Goal: Task Accomplishment & Management: Use online tool/utility

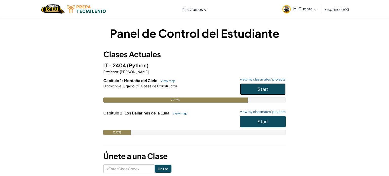
click at [263, 92] on span "Start" at bounding box center [262, 89] width 11 height 6
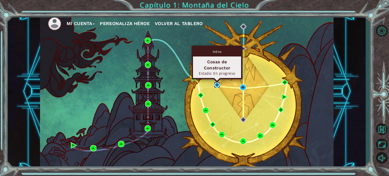
click at [215, 84] on img at bounding box center [217, 85] width 6 height 6
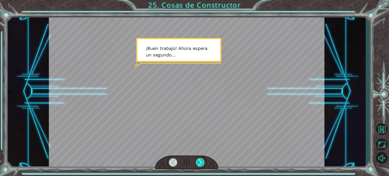
click at [202, 161] on div at bounding box center [200, 162] width 9 height 8
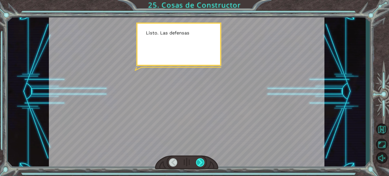
click at [202, 161] on div at bounding box center [200, 162] width 9 height 8
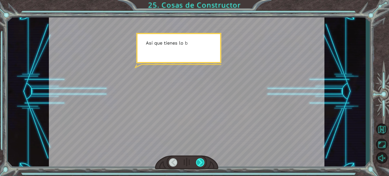
click at [202, 161] on div at bounding box center [200, 162] width 9 height 8
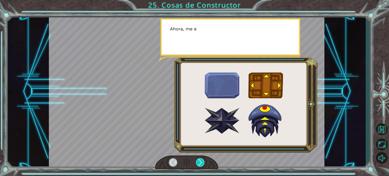
click at [202, 161] on div at bounding box center [200, 162] width 9 height 8
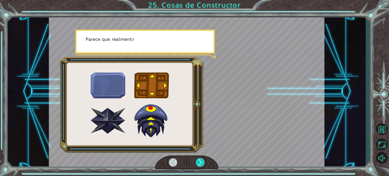
click at [202, 161] on div at bounding box center [200, 162] width 9 height 8
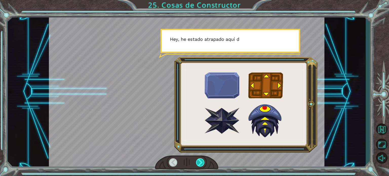
click at [202, 161] on div at bounding box center [200, 162] width 9 height 8
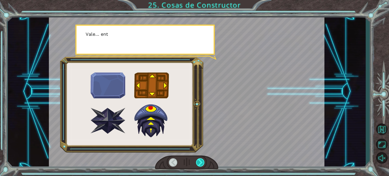
click at [202, 161] on div at bounding box center [200, 162] width 9 height 8
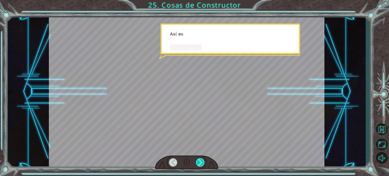
click at [202, 161] on div at bounding box center [200, 162] width 9 height 8
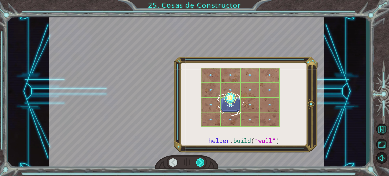
click at [202, 161] on div at bounding box center [200, 162] width 9 height 8
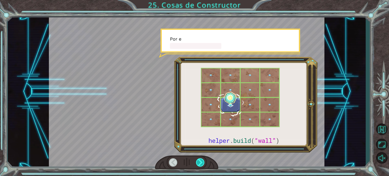
click at [202, 161] on div at bounding box center [200, 162] width 9 height 8
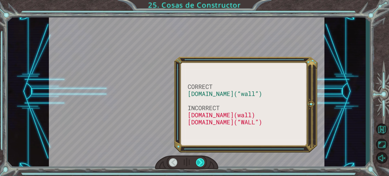
click at [202, 161] on div at bounding box center [200, 162] width 9 height 8
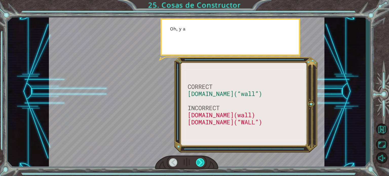
click at [202, 161] on div at bounding box center [200, 162] width 9 height 8
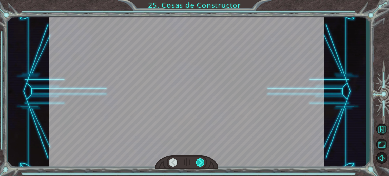
click at [202, 161] on div at bounding box center [200, 162] width 9 height 8
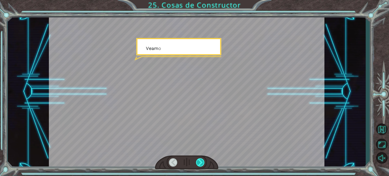
click at [202, 161] on div at bounding box center [200, 162] width 9 height 8
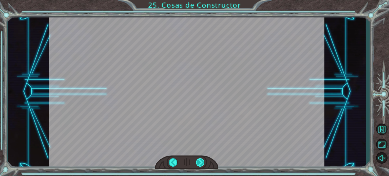
click at [202, 161] on div at bounding box center [200, 162] width 9 height 8
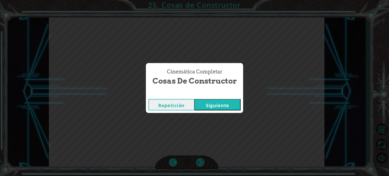
click at [202, 161] on div "Cinemática Completar Cosas de Constructor Repetición [GEOGRAPHIC_DATA]" at bounding box center [194, 88] width 389 height 176
click at [217, 109] on button "Siguiente" at bounding box center [217, 104] width 46 height 11
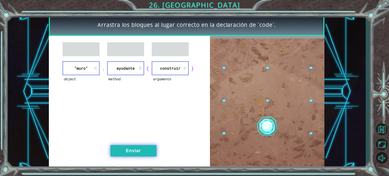
click at [141, 146] on button "Enviar" at bounding box center [133, 150] width 46 height 11
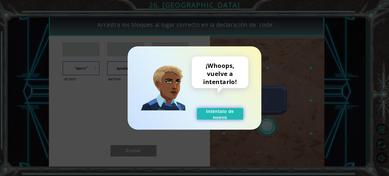
click at [229, 109] on button "Inténtalo de nuevo" at bounding box center [220, 113] width 46 height 11
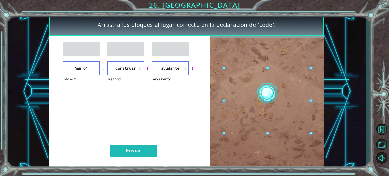
click at [146, 144] on div "object "[PERSON_NAME]" . method construir ( argumento ayudante ) Enviar" at bounding box center [129, 102] width 161 height 133
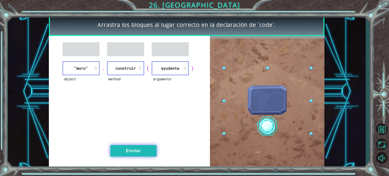
click at [148, 149] on button "Enviar" at bounding box center [133, 150] width 46 height 11
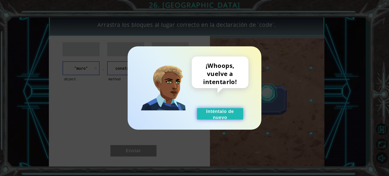
click at [231, 112] on button "Inténtalo de nuevo" at bounding box center [220, 113] width 46 height 11
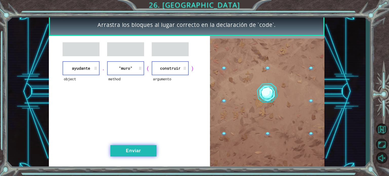
click at [144, 147] on button "Enviar" at bounding box center [133, 150] width 46 height 11
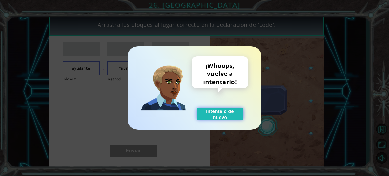
click at [230, 116] on button "Inténtalo de nuevo" at bounding box center [220, 113] width 46 height 11
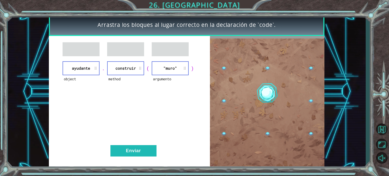
click at [139, 157] on div "object ayudante . method construir ( argumento "[PERSON_NAME]" ) Enviar" at bounding box center [129, 102] width 161 height 133
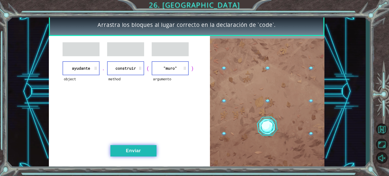
click at [138, 149] on button "Enviar" at bounding box center [133, 150] width 46 height 11
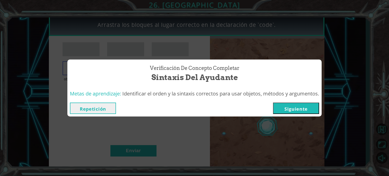
click at [294, 110] on button "Siguiente" at bounding box center [296, 108] width 46 height 11
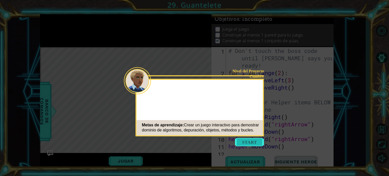
click at [253, 143] on button "Start" at bounding box center [249, 142] width 29 height 8
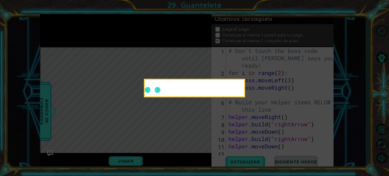
click at [204, 93] on div at bounding box center [194, 89] width 99 height 14
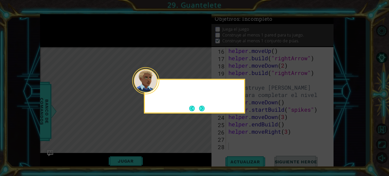
scroll to position [132, 0]
click at [202, 103] on div at bounding box center [194, 96] width 101 height 35
click at [202, 107] on button "Next" at bounding box center [202, 109] width 8 height 8
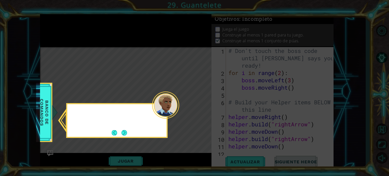
scroll to position [0, 0]
click at [122, 133] on button "Next" at bounding box center [124, 133] width 8 height 8
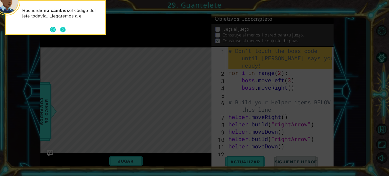
click at [64, 27] on button "Next" at bounding box center [63, 30] width 8 height 8
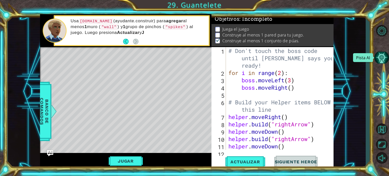
click at [384, 55] on button "Pista AI" at bounding box center [381, 58] width 15 height 12
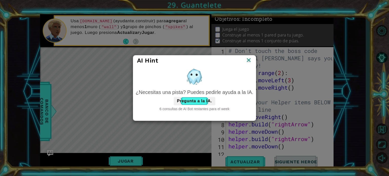
click at [175, 108] on div "6 consultas de AI Bot restantes para el week" at bounding box center [195, 108] width 118 height 5
click at [191, 101] on button "Pregunta a la IA." at bounding box center [195, 101] width 42 height 8
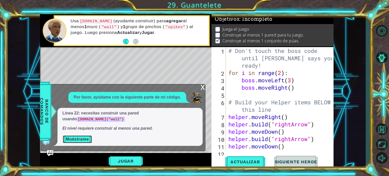
click at [68, 140] on button "Muéstrame" at bounding box center [78, 139] width 30 height 8
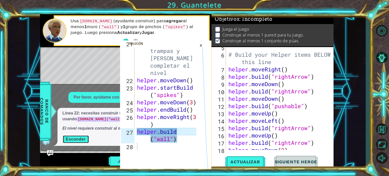
scroll to position [132, 0]
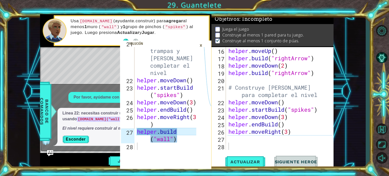
click at [249, 142] on div "helper . moveUp ( ) helper . build ( "rightArrow" ) helper . moveDown ( 2 ) hel…" at bounding box center [280, 105] width 107 height 117
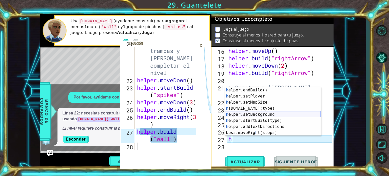
scroll to position [36, 0]
click at [256, 110] on div "h elper.endBuild() Presiona intro h elper.setPlayer Presiona intro h elper.setM…" at bounding box center [273, 117] width 96 height 61
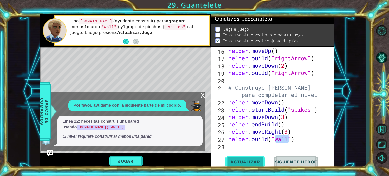
click at [254, 159] on button "Actualizar" at bounding box center [245, 162] width 40 height 12
click at [204, 94] on div "x" at bounding box center [203, 94] width 5 height 5
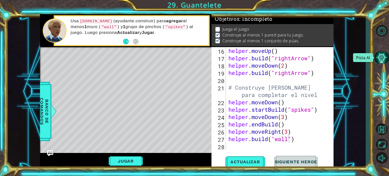
click at [381, 54] on button "Pista AI" at bounding box center [381, 58] width 15 height 12
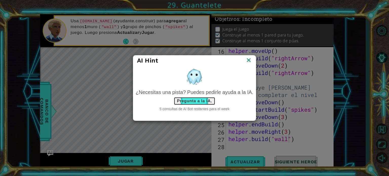
click at [194, 101] on button "Pregunta a la IA." at bounding box center [195, 101] width 42 height 8
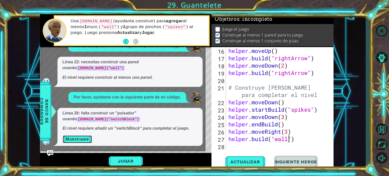
click at [77, 137] on button "Muéstrame" at bounding box center [78, 139] width 30 height 8
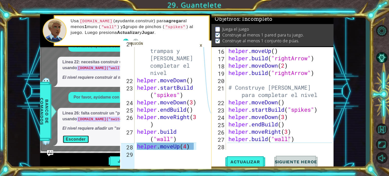
scroll to position [294, 0]
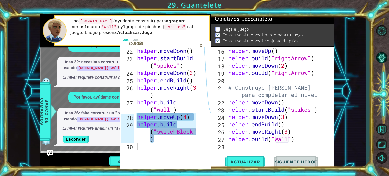
click at [252, 150] on div "[DOMAIN_NAME]("wall") 16 17 18 19 20 21 22 23 24 25 26 27 28 helper . moveUp ( …" at bounding box center [272, 108] width 122 height 122
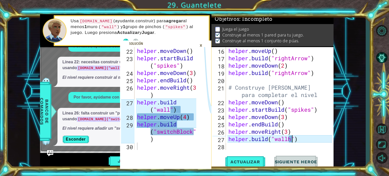
type textarea "[DOMAIN_NAME]("wall")"
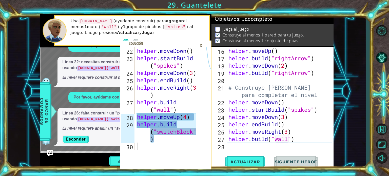
scroll to position [0, 3]
click at [254, 150] on div "[DOMAIN_NAME]("wall") 16 17 18 19 20 21 22 23 24 25 26 27 28 helper . moveUp ( …" at bounding box center [272, 108] width 122 height 122
click at [249, 146] on div "helper . moveUp ( ) helper . build ( "rightArrow" ) helper . moveDown ( 2 ) hel…" at bounding box center [280, 105] width 107 height 117
type textarea "h"
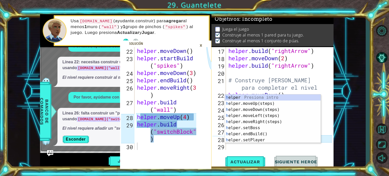
scroll to position [139, 0]
click at [269, 104] on div "h elper Presiona intro h elper.moveUp(steps) Presiona intro h elper.moveDown(st…" at bounding box center [273, 124] width 96 height 61
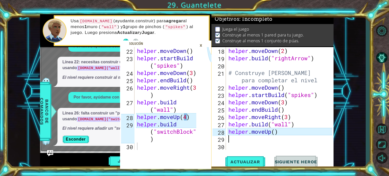
scroll to position [147, 0]
click at [276, 131] on div "helper . moveDown ( 2 ) helper . build ( "rightArrow" ) # Construye [PERSON_NAM…" at bounding box center [280, 105] width 107 height 117
type textarea "helper.moveUp(4)"
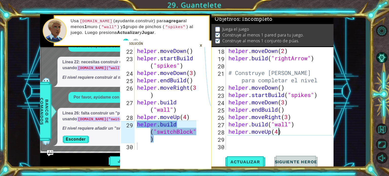
scroll to position [0, 2]
click at [268, 140] on div "helper . moveDown ( 2 ) helper . build ( "rightArrow" ) # Construye [PERSON_NAM…" at bounding box center [280, 105] width 107 height 117
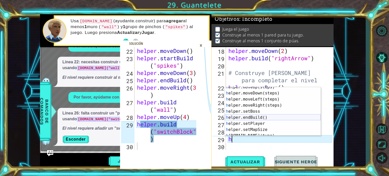
scroll to position [36, 0]
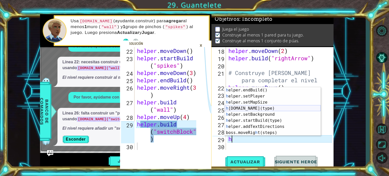
click at [257, 110] on div "h elper.endBuild() Presiona intro h elper.setPlayer Presiona intro h elper.setM…" at bounding box center [273, 117] width 96 height 61
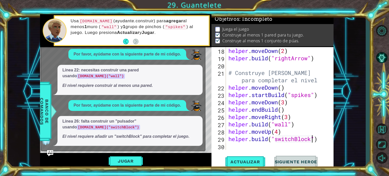
scroll to position [0, 4]
type textarea "[DOMAIN_NAME]("switchBlock")"
click at [251, 160] on span "Actualizar" at bounding box center [245, 161] width 40 height 5
click at [125, 43] on button "Back" at bounding box center [128, 42] width 10 height 6
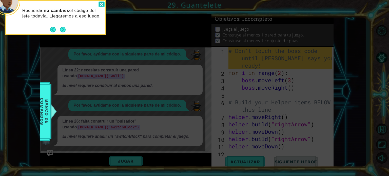
click at [101, 6] on div at bounding box center [101, 5] width 6 height 6
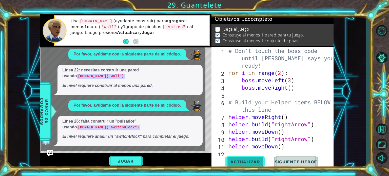
click at [251, 159] on span "Actualizar" at bounding box center [245, 161] width 40 height 5
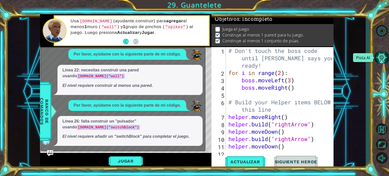
click at [382, 59] on button "Pista AI" at bounding box center [381, 58] width 15 height 12
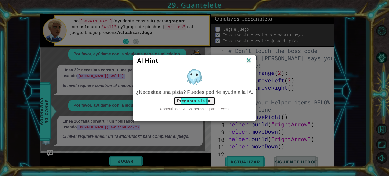
click at [204, 102] on button "Pregunta a la IA." at bounding box center [195, 101] width 42 height 8
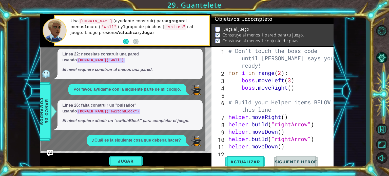
scroll to position [12, 0]
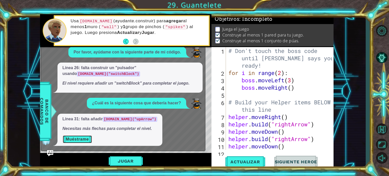
click at [80, 138] on button "Muéstrame" at bounding box center [78, 139] width 30 height 8
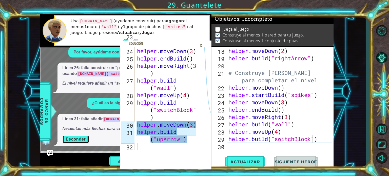
scroll to position [147, 0]
click at [263, 144] on div "helper . build ( "rightArrow" ) helper . moveDown ( 2 ) helper . build ( "right…" at bounding box center [280, 98] width 107 height 117
type textarea "h"
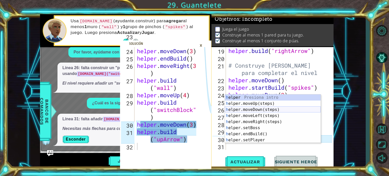
click at [264, 109] on div "h elper Presiona intro h elper.moveUp(steps) Presiona intro h elper.moveDown(st…" at bounding box center [273, 124] width 96 height 61
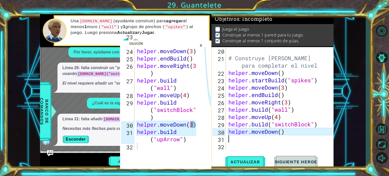
click at [283, 130] on div "# Construye [PERSON_NAME] para completar el nivel helper . moveDown ( ) helper …" at bounding box center [280, 105] width 107 height 117
type textarea "helper.moveDown(3)"
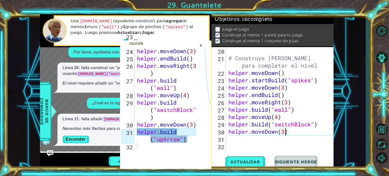
click at [258, 143] on div "# Construye [PERSON_NAME] para completar el nivel helper . moveDown ( ) helper …" at bounding box center [280, 105] width 107 height 117
click at [252, 137] on div "# Construye [PERSON_NAME] para completar el nivel helper . moveDown ( ) helper …" at bounding box center [280, 105] width 107 height 117
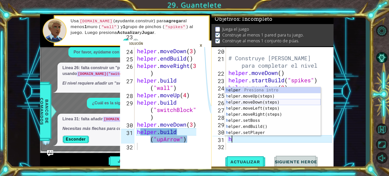
scroll to position [36, 0]
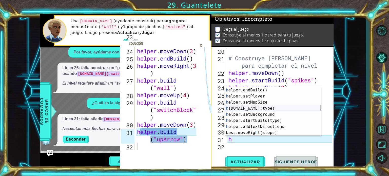
click at [267, 107] on div "h elper.endBuild() Presiona intro h elper.setPlayer Presiona intro h elper.setM…" at bounding box center [273, 117] width 96 height 61
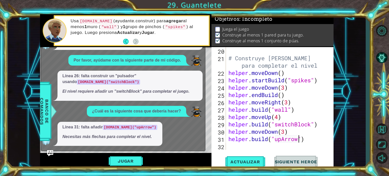
scroll to position [4, 0]
click at [249, 158] on button "Actualizar" at bounding box center [245, 162] width 40 height 12
click at [382, 62] on button "Pista AI" at bounding box center [381, 58] width 15 height 12
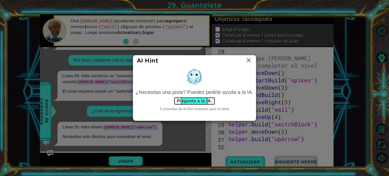
click at [194, 102] on button "Pregunta a la IA." at bounding box center [195, 101] width 42 height 8
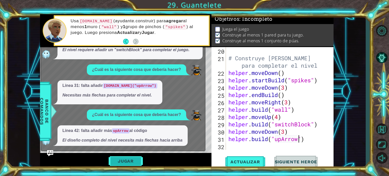
scroll to position [55, 0]
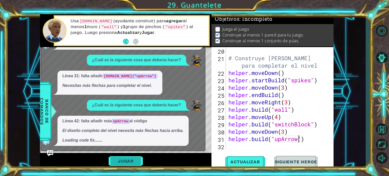
click at [136, 163] on button "Jugar" at bounding box center [126, 161] width 34 height 10
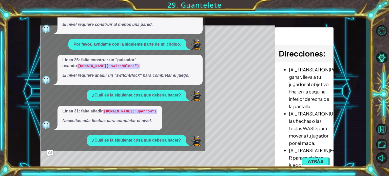
scroll to position [57, 0]
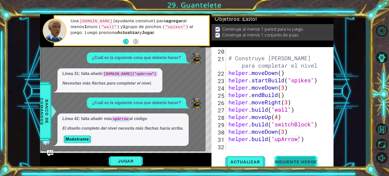
click at [287, 163] on span "Siguiente Heroe" at bounding box center [296, 161] width 53 height 5
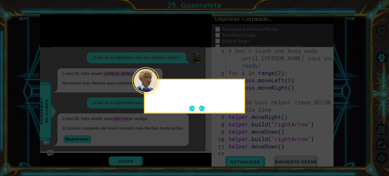
scroll to position [0, 0]
click at [203, 106] on button "Next" at bounding box center [201, 108] width 9 height 9
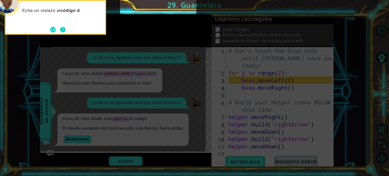
click at [63, 31] on button "Next" at bounding box center [62, 29] width 6 height 6
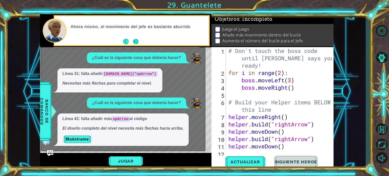
click at [135, 42] on button "Next" at bounding box center [135, 41] width 9 height 9
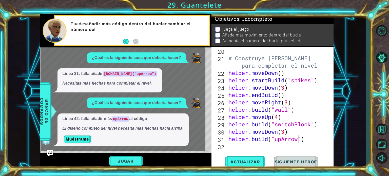
scroll to position [161, 0]
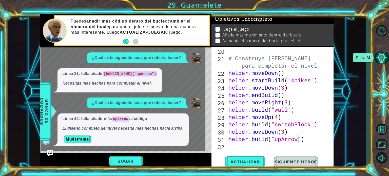
click at [380, 61] on button "Pista AI" at bounding box center [381, 58] width 15 height 12
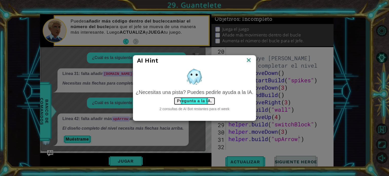
click at [195, 100] on button "Pregunta a la IA." at bounding box center [195, 101] width 42 height 8
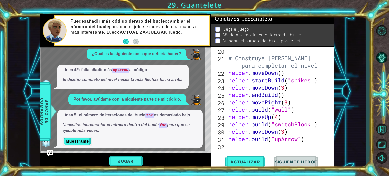
scroll to position [109, 0]
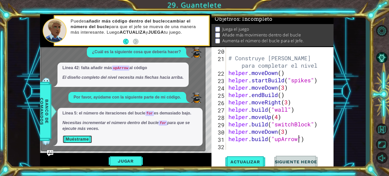
click at [85, 137] on button "Muéstrame" at bounding box center [78, 139] width 30 height 8
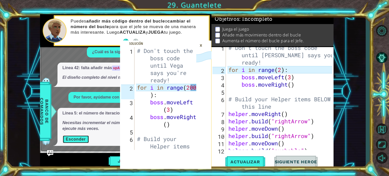
scroll to position [0, 0]
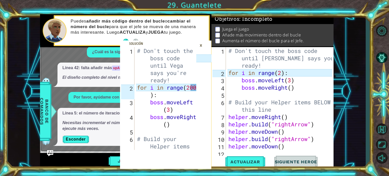
click at [282, 72] on div "# Don't touch the boss code until [PERSON_NAME] says you're ready! for i in ran…" at bounding box center [280, 113] width 107 height 132
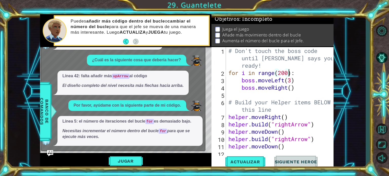
scroll to position [101, 0]
click at [251, 160] on span "Actualizar" at bounding box center [245, 161] width 40 height 5
click at [378, 54] on button "Pista AI" at bounding box center [381, 58] width 15 height 12
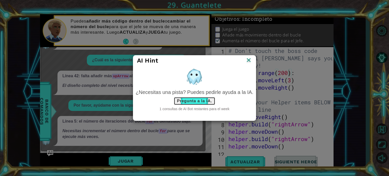
click at [198, 98] on button "Pregunta a la IA." at bounding box center [195, 101] width 42 height 8
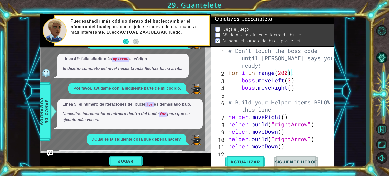
scroll to position [154, 0]
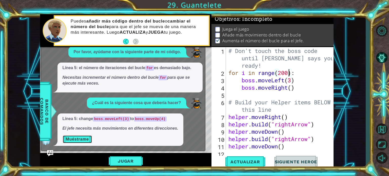
click at [87, 141] on button "Muéstrame" at bounding box center [78, 139] width 30 height 8
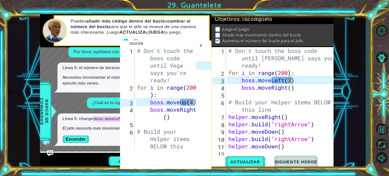
click at [292, 81] on div "# Don't touch the boss code until [PERSON_NAME] says you're ready! for i in ran…" at bounding box center [280, 113] width 107 height 132
click at [284, 78] on div "# Don't touch the boss code until [PERSON_NAME] says you're ready! for i in ran…" at bounding box center [280, 113] width 107 height 132
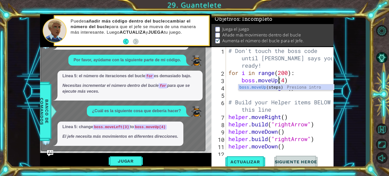
scroll to position [146, 0]
type textarea "boss.moveUp(4)"
click at [251, 162] on span "Actualizar" at bounding box center [245, 161] width 40 height 5
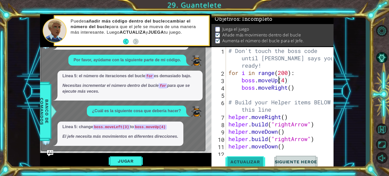
click at [251, 162] on span "Actualizar" at bounding box center [245, 161] width 40 height 5
click at [249, 162] on span "Actualizar" at bounding box center [245, 161] width 40 height 5
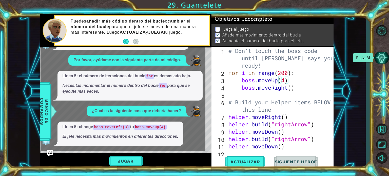
click at [385, 55] on button "Pista AI" at bounding box center [381, 58] width 15 height 12
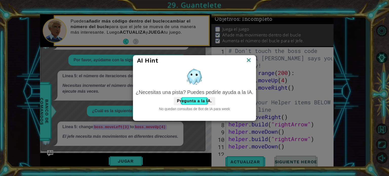
click at [249, 61] on img at bounding box center [248, 61] width 7 height 8
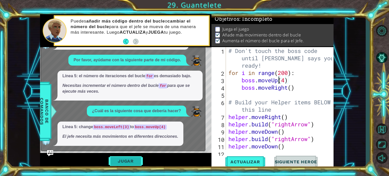
click at [130, 157] on button "Jugar" at bounding box center [126, 161] width 34 height 10
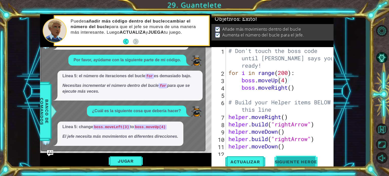
click at [308, 159] on span "Siguiente Heroe" at bounding box center [296, 161] width 53 height 5
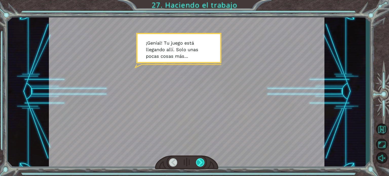
click at [201, 162] on div at bounding box center [200, 162] width 9 height 8
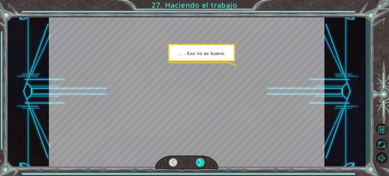
click at [201, 162] on div at bounding box center [200, 162] width 9 height 8
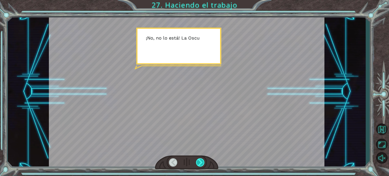
click at [201, 162] on div at bounding box center [200, 162] width 9 height 8
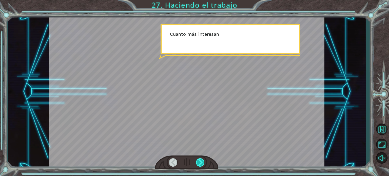
click at [201, 162] on div at bounding box center [200, 162] width 9 height 8
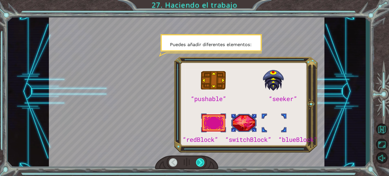
click at [201, 162] on div at bounding box center [200, 162] width 9 height 8
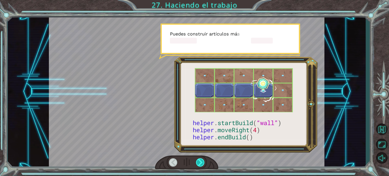
click at [201, 162] on div at bounding box center [200, 162] width 9 height 8
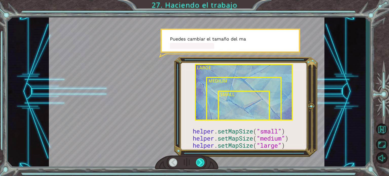
click at [201, 162] on div at bounding box center [200, 162] width 9 height 8
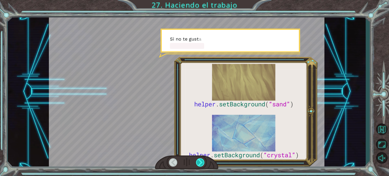
click at [201, 162] on div at bounding box center [200, 162] width 9 height 8
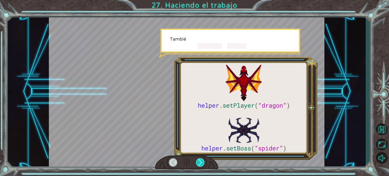
click at [201, 162] on div at bounding box center [200, 162] width 9 height 8
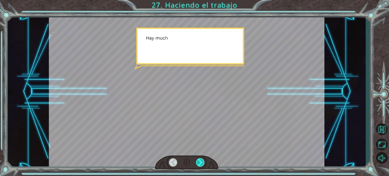
click at [201, 162] on div at bounding box center [200, 162] width 9 height 8
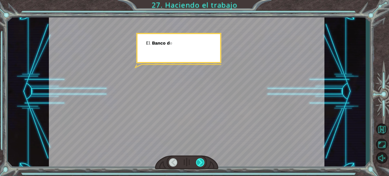
click at [201, 162] on div at bounding box center [200, 162] width 9 height 8
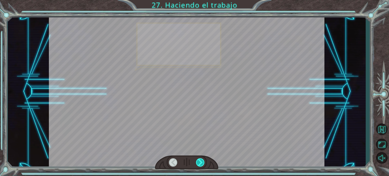
click at [201, 162] on div at bounding box center [200, 162] width 9 height 8
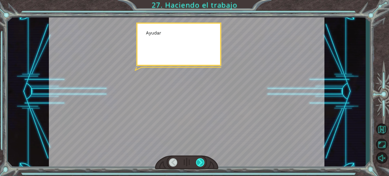
click at [201, 162] on div at bounding box center [200, 162] width 9 height 8
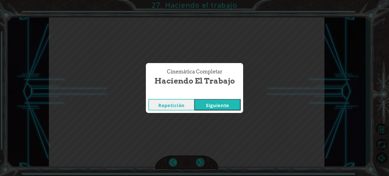
click at [201, 162] on div "Cinemática Completar Haciendo el trabajo Repetición [GEOGRAPHIC_DATA]" at bounding box center [194, 88] width 389 height 176
click at [226, 106] on button "Siguiente" at bounding box center [217, 104] width 46 height 11
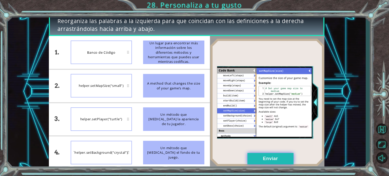
click at [280, 159] on button "Enviar" at bounding box center [270, 158] width 46 height 11
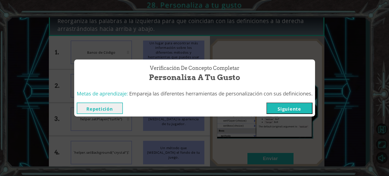
click at [288, 106] on button "Siguiente" at bounding box center [289, 108] width 46 height 11
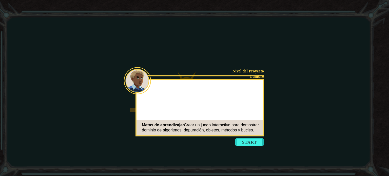
click at [241, 137] on icon at bounding box center [194, 88] width 389 height 176
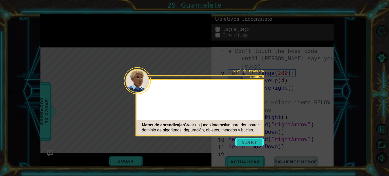
click at [244, 140] on button "Start" at bounding box center [249, 142] width 29 height 8
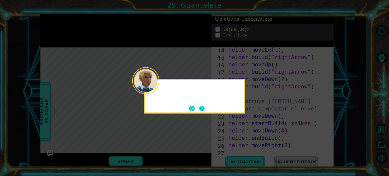
click at [201, 106] on button "Next" at bounding box center [201, 108] width 7 height 7
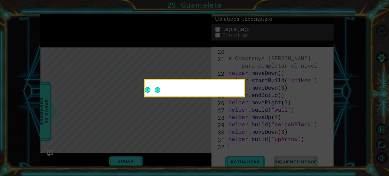
scroll to position [161, 0]
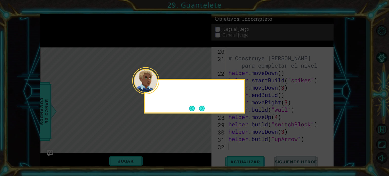
click at [201, 106] on button "Next" at bounding box center [201, 108] width 9 height 9
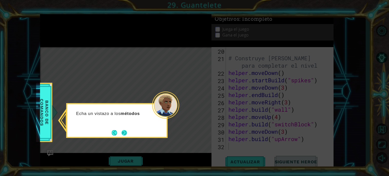
click at [123, 132] on button "Next" at bounding box center [124, 133] width 6 height 6
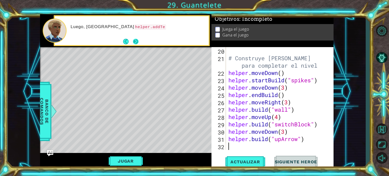
click at [138, 41] on button "Next" at bounding box center [135, 41] width 9 height 9
click at [138, 41] on button "Next" at bounding box center [136, 42] width 6 height 6
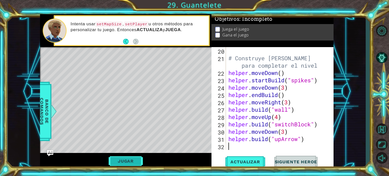
click at [126, 159] on button "Jugar" at bounding box center [126, 161] width 34 height 10
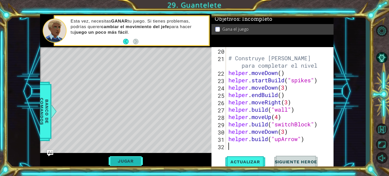
click at [136, 160] on button "Jugar" at bounding box center [126, 161] width 34 height 10
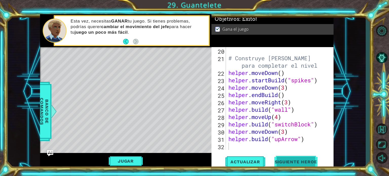
click at [298, 162] on span "Siguiente Heroe" at bounding box center [296, 162] width 53 height 5
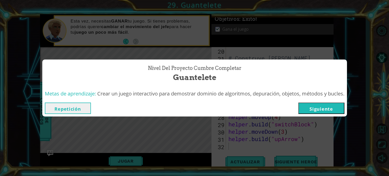
click at [321, 111] on button "Siguiente" at bounding box center [321, 108] width 46 height 11
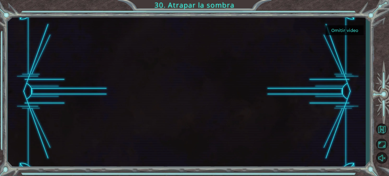
click at [349, 28] on button "Omitir video" at bounding box center [345, 30] width 38 height 10
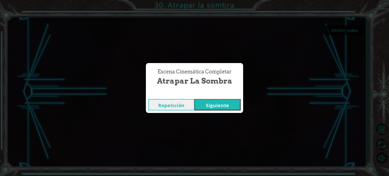
click at [228, 101] on button "Siguiente" at bounding box center [217, 104] width 46 height 11
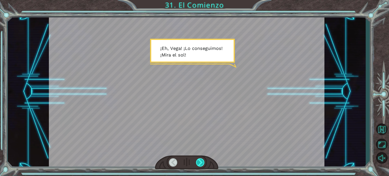
click at [200, 160] on div at bounding box center [200, 162] width 9 height 8
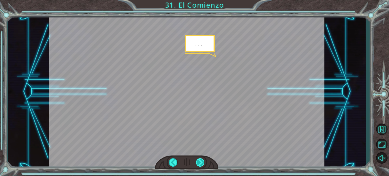
click at [200, 160] on div at bounding box center [200, 162] width 9 height 8
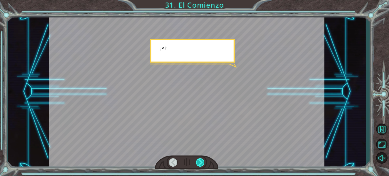
click at [200, 160] on div at bounding box center [200, 162] width 9 height 8
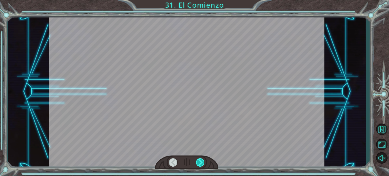
click at [200, 160] on div at bounding box center [200, 162] width 9 height 8
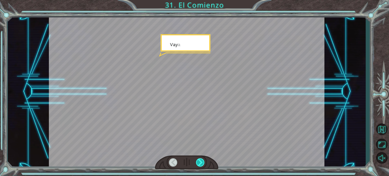
click at [200, 160] on div at bounding box center [200, 162] width 9 height 8
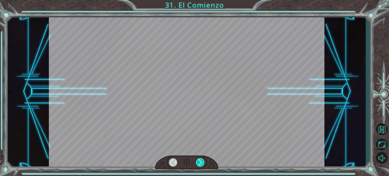
click at [200, 160] on div at bounding box center [200, 162] width 9 height 8
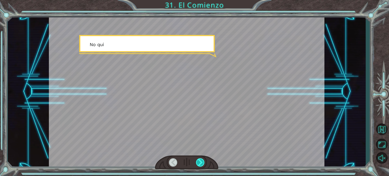
click at [200, 160] on div at bounding box center [200, 162] width 9 height 8
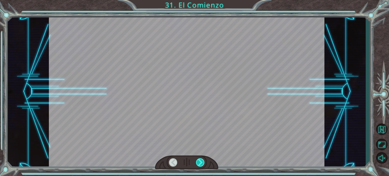
click at [200, 160] on div at bounding box center [200, 162] width 9 height 8
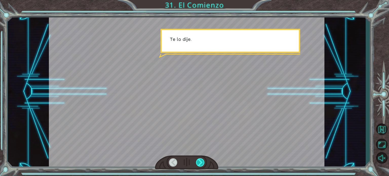
click at [200, 160] on div at bounding box center [200, 162] width 9 height 8
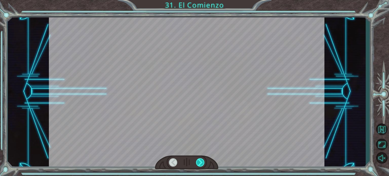
click at [200, 160] on div at bounding box center [200, 162] width 9 height 8
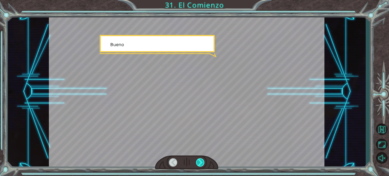
click at [200, 160] on div at bounding box center [200, 162] width 9 height 8
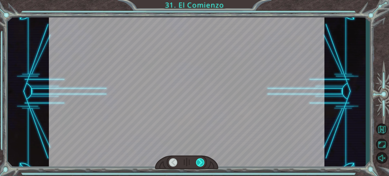
click at [200, 160] on div at bounding box center [200, 162] width 9 height 8
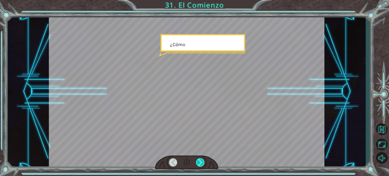
click at [200, 160] on div at bounding box center [200, 162] width 9 height 8
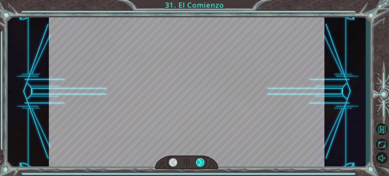
click at [200, 160] on div at bounding box center [200, 162] width 9 height 8
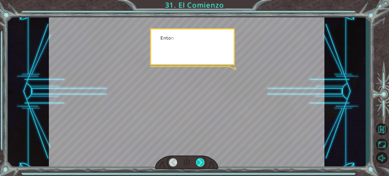
click at [200, 160] on div at bounding box center [200, 162] width 9 height 8
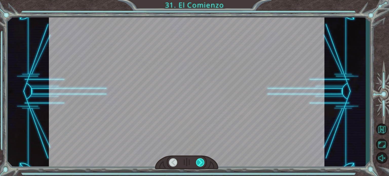
click at [200, 160] on div at bounding box center [200, 162] width 9 height 8
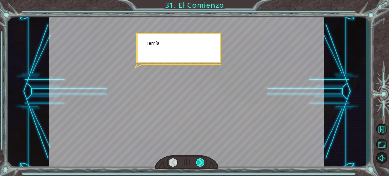
click at [200, 160] on div at bounding box center [200, 162] width 9 height 8
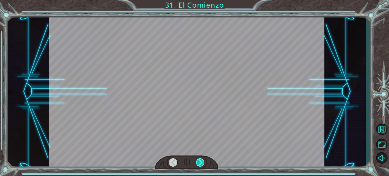
click at [200, 160] on div at bounding box center [200, 162] width 9 height 8
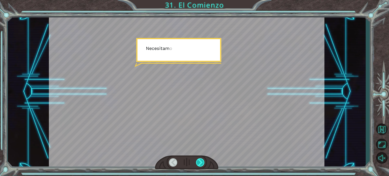
click at [200, 160] on div at bounding box center [200, 162] width 9 height 8
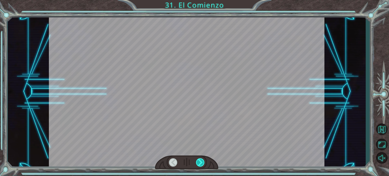
click at [200, 160] on div at bounding box center [200, 162] width 9 height 8
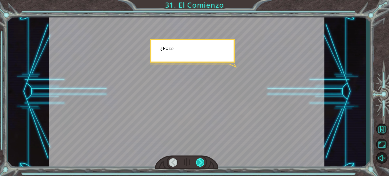
click at [200, 160] on div at bounding box center [200, 162] width 9 height 8
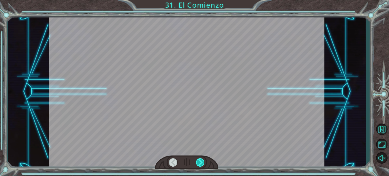
click at [200, 160] on div at bounding box center [200, 162] width 9 height 8
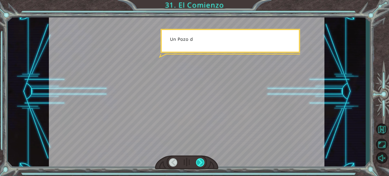
click at [200, 160] on div at bounding box center [200, 162] width 9 height 8
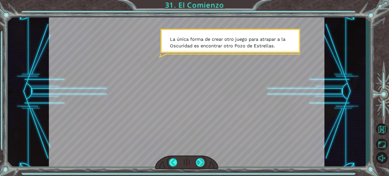
click at [200, 160] on div at bounding box center [200, 162] width 9 height 8
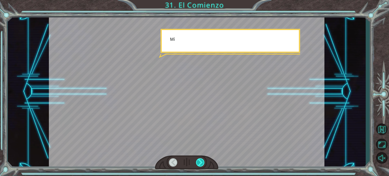
click at [200, 160] on div at bounding box center [200, 162] width 9 height 8
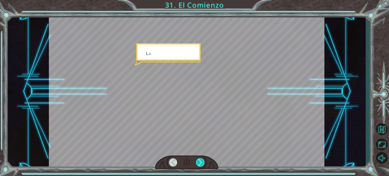
click at [200, 160] on div at bounding box center [200, 162] width 9 height 8
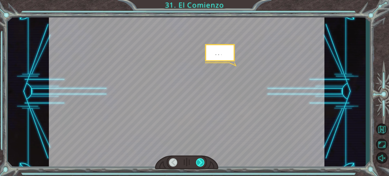
click at [200, 160] on div at bounding box center [200, 162] width 9 height 8
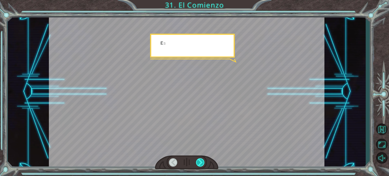
click at [200, 160] on div at bounding box center [200, 162] width 9 height 8
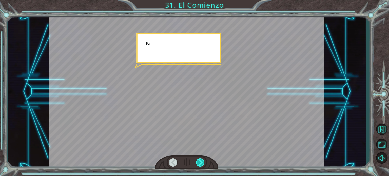
click at [200, 160] on div at bounding box center [200, 162] width 9 height 8
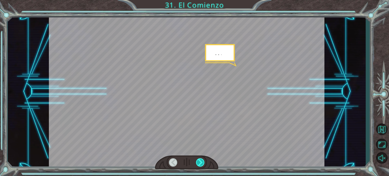
click at [200, 160] on div at bounding box center [200, 162] width 9 height 8
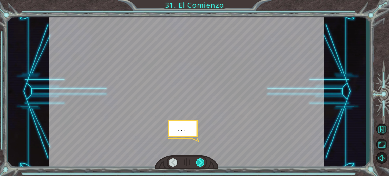
click at [200, 160] on div at bounding box center [200, 162] width 9 height 8
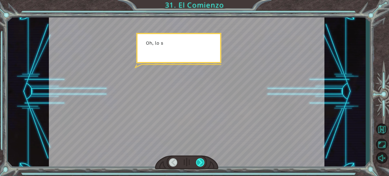
click at [200, 160] on div at bounding box center [200, 162] width 9 height 8
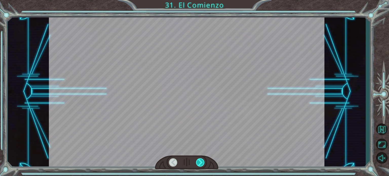
click at [200, 160] on div at bounding box center [200, 162] width 9 height 8
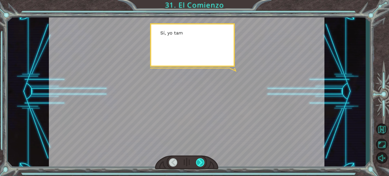
click at [200, 160] on div at bounding box center [200, 162] width 9 height 8
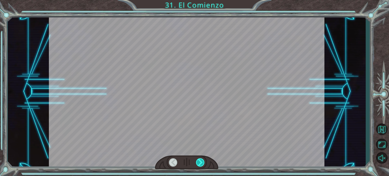
click at [200, 160] on div at bounding box center [200, 162] width 9 height 8
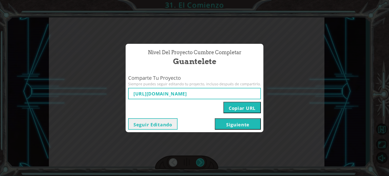
type input "[URL][DOMAIN_NAME]"
click at [245, 124] on button "Siguiente" at bounding box center [238, 123] width 46 height 11
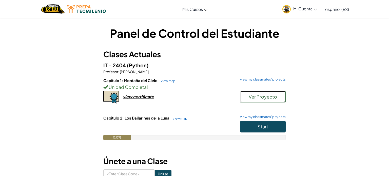
click at [267, 96] on span "Ver Proyecto" at bounding box center [263, 97] width 28 height 6
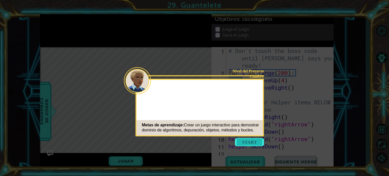
click at [249, 142] on button "Start" at bounding box center [249, 142] width 29 height 8
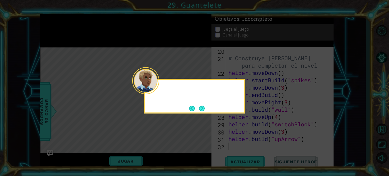
scroll to position [161, 0]
